Goal: Task Accomplishment & Management: Use online tool/utility

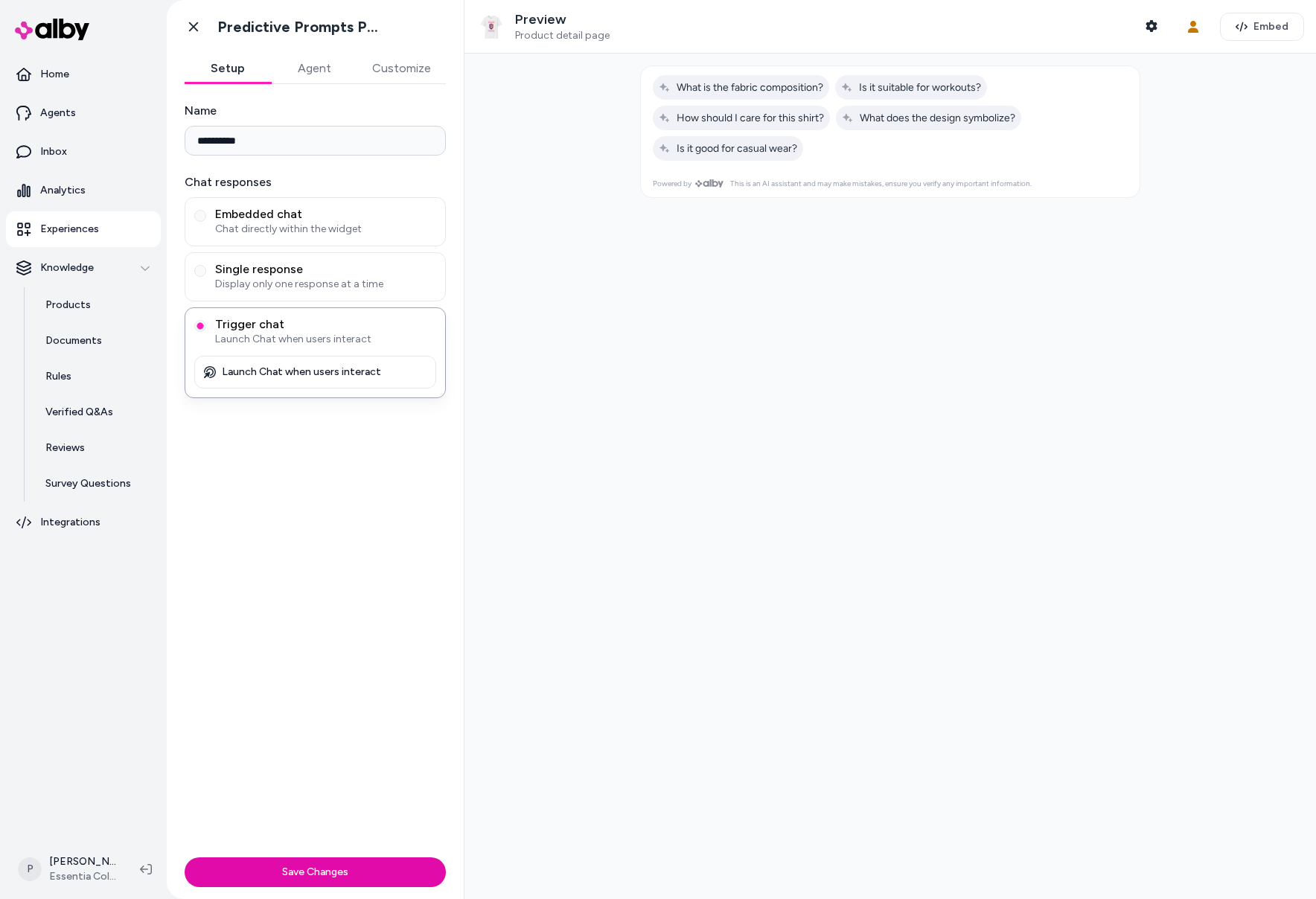
click at [818, 587] on div at bounding box center [890, 475] width 852 height 845
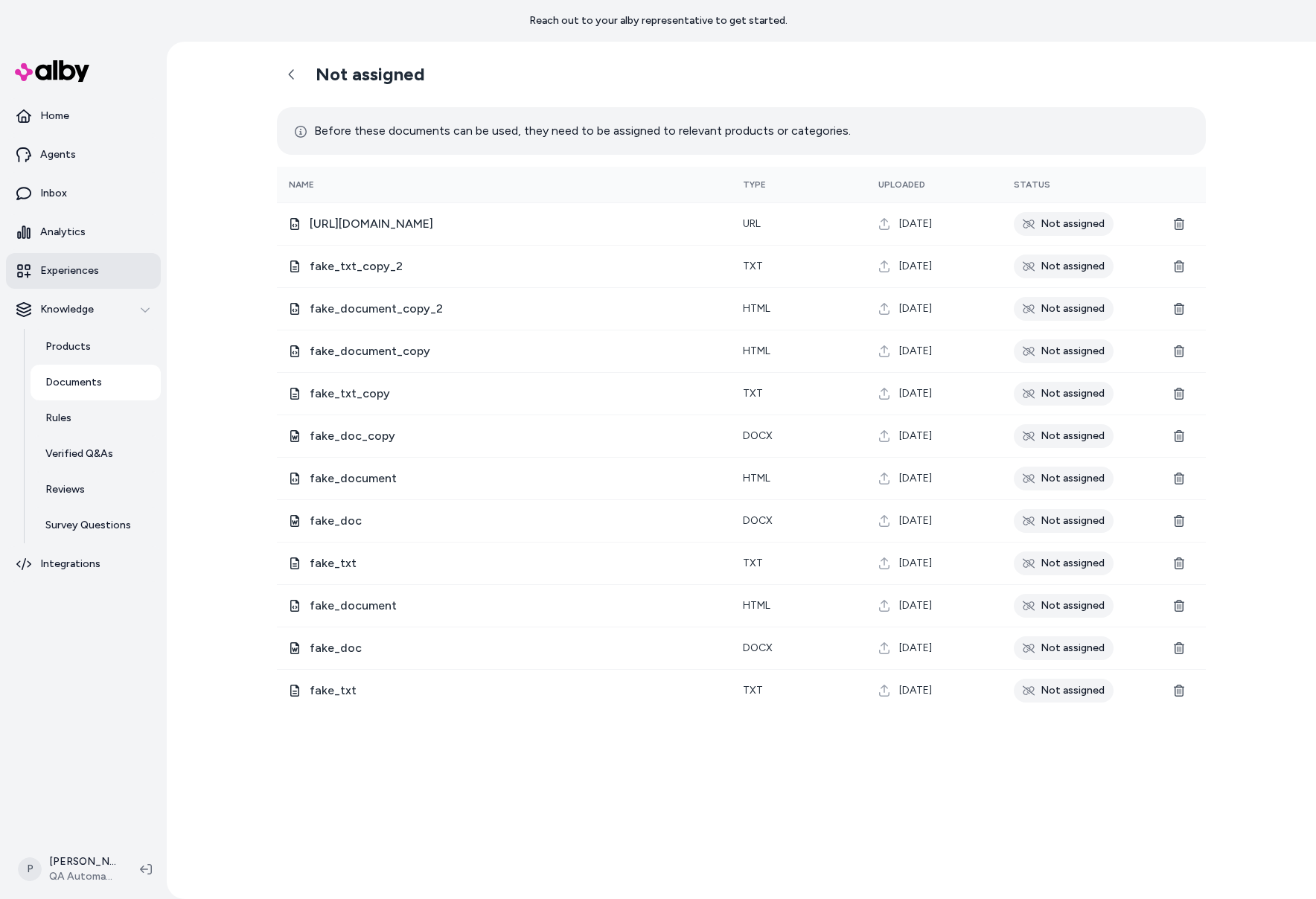
click at [79, 255] on link "Experiences" at bounding box center [83, 271] width 155 height 36
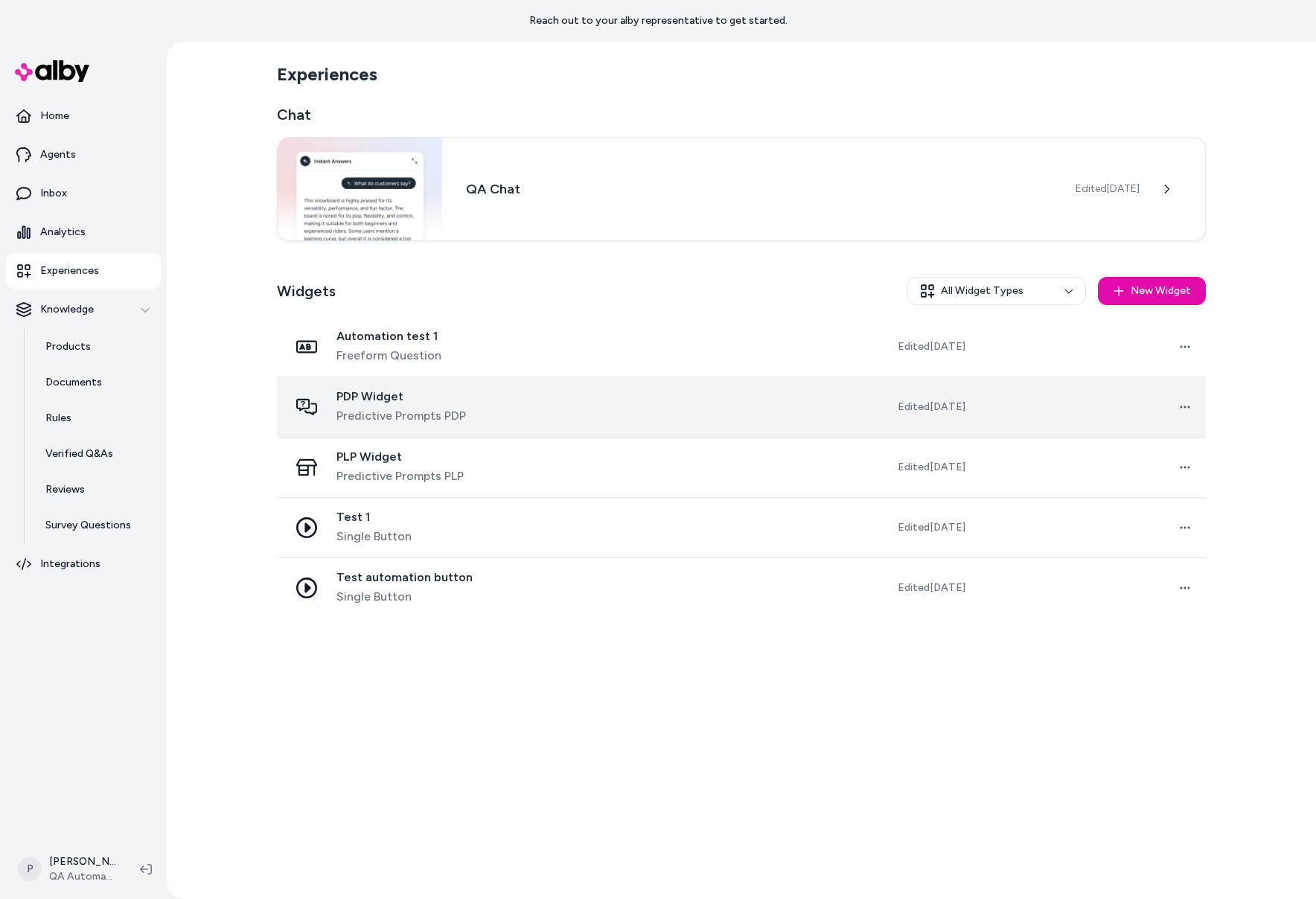
click at [614, 414] on td at bounding box center [674, 408] width 228 height 61
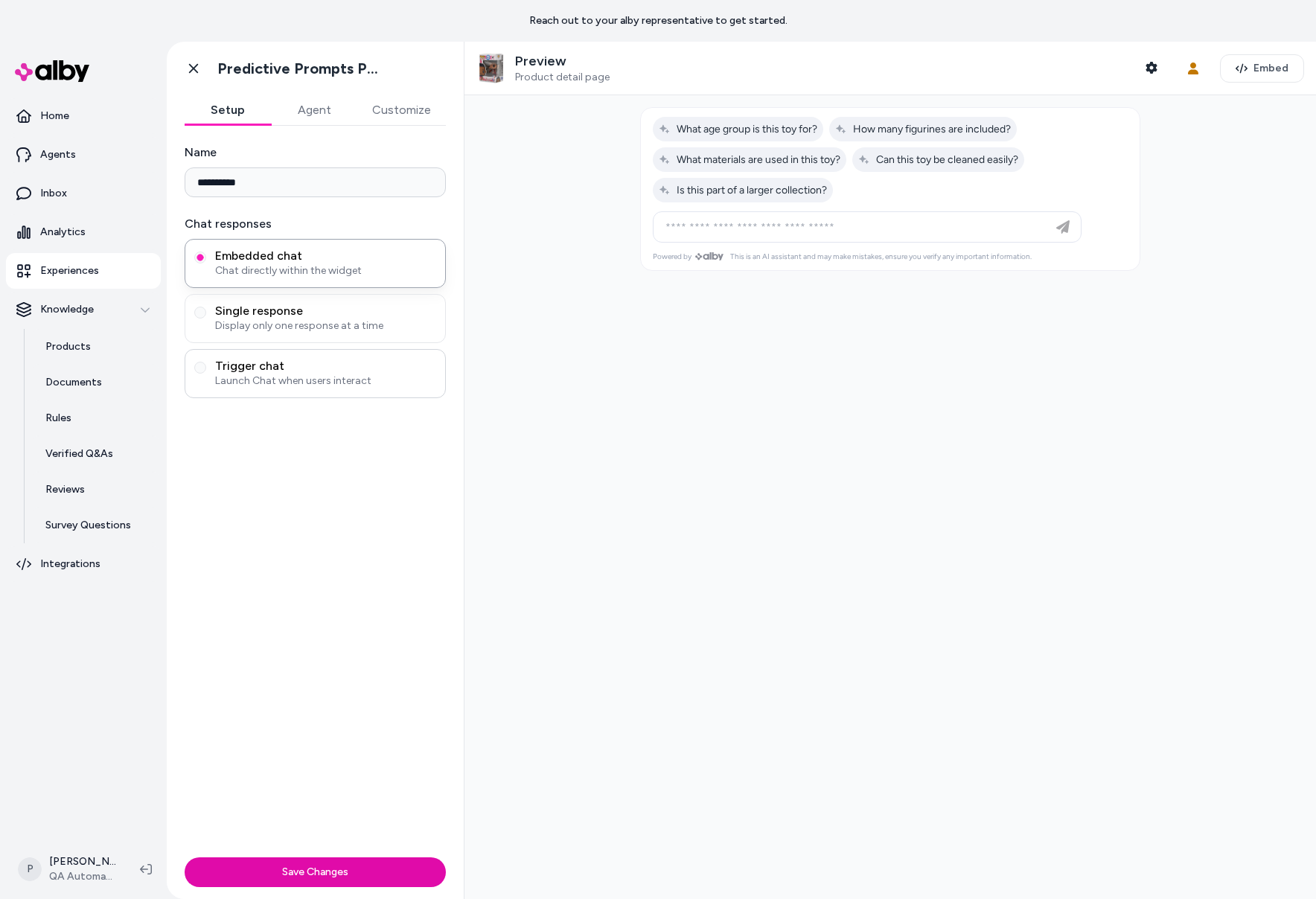
click at [307, 370] on span "Trigger chat" at bounding box center [325, 366] width 221 height 15
click at [206, 370] on button "Trigger chat Launch Chat when users interact" at bounding box center [200, 367] width 12 height 12
drag, startPoint x: 515, startPoint y: 527, endPoint x: 374, endPoint y: 479, distance: 148.9
click at [513, 526] on div at bounding box center [890, 497] width 852 height 804
click at [339, 413] on p "Launch Chat when users interact" at bounding box center [301, 413] width 159 height 14
